Goal: Task Accomplishment & Management: Complete application form

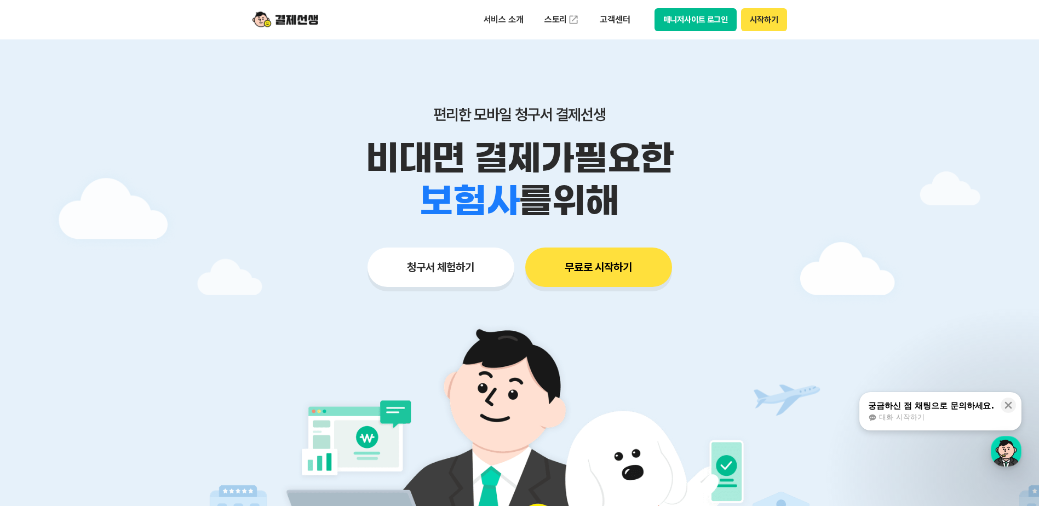
click at [764, 24] on button "시작하기" at bounding box center [763, 19] width 45 height 23
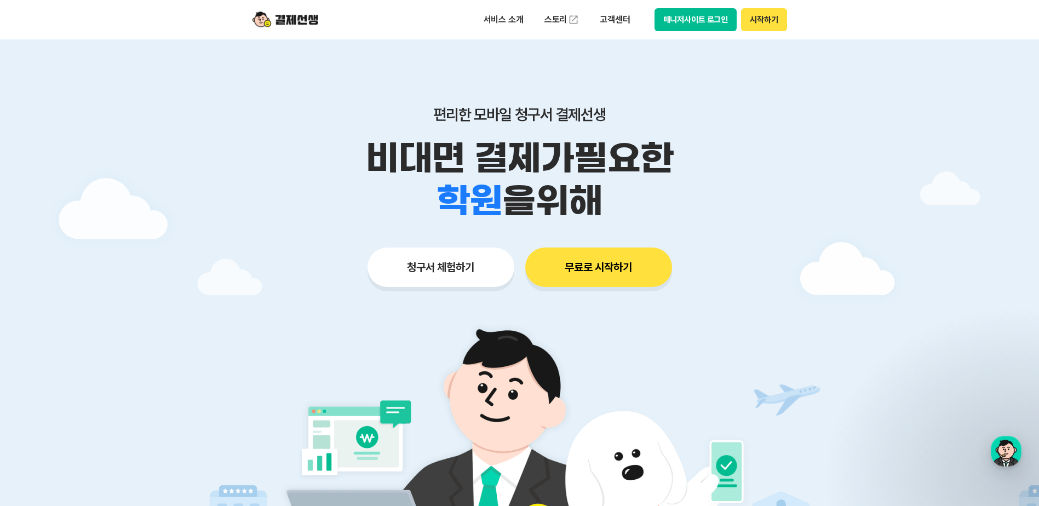
click at [785, 21] on button "시작하기" at bounding box center [763, 19] width 45 height 23
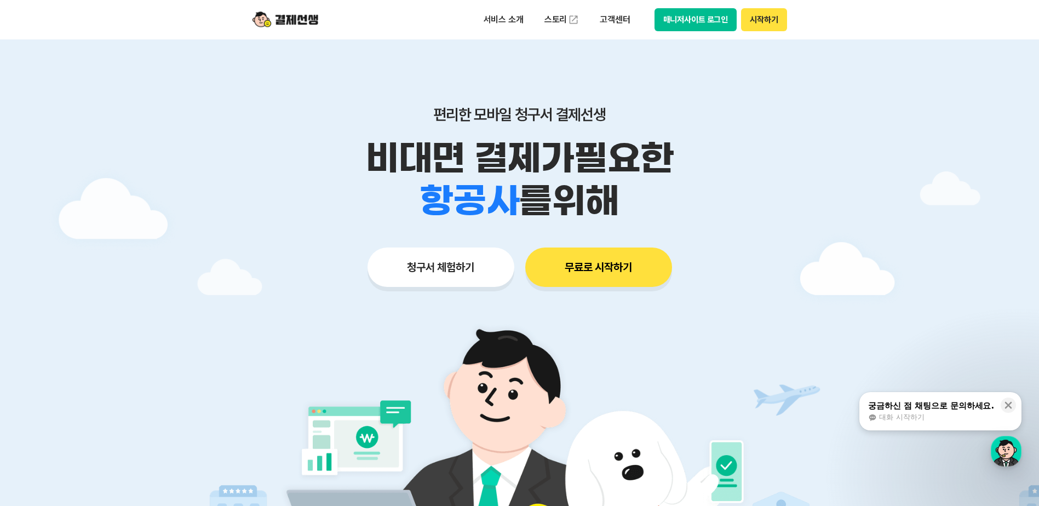
click at [769, 25] on button "시작하기" at bounding box center [763, 19] width 45 height 23
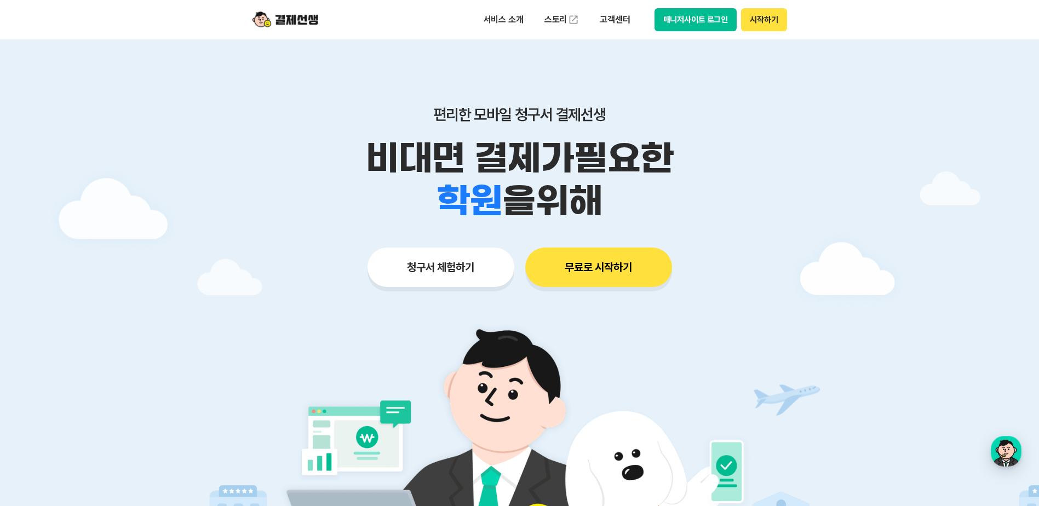
click at [750, 19] on button "시작하기" at bounding box center [763, 19] width 45 height 23
